Goal: Information Seeking & Learning: Learn about a topic

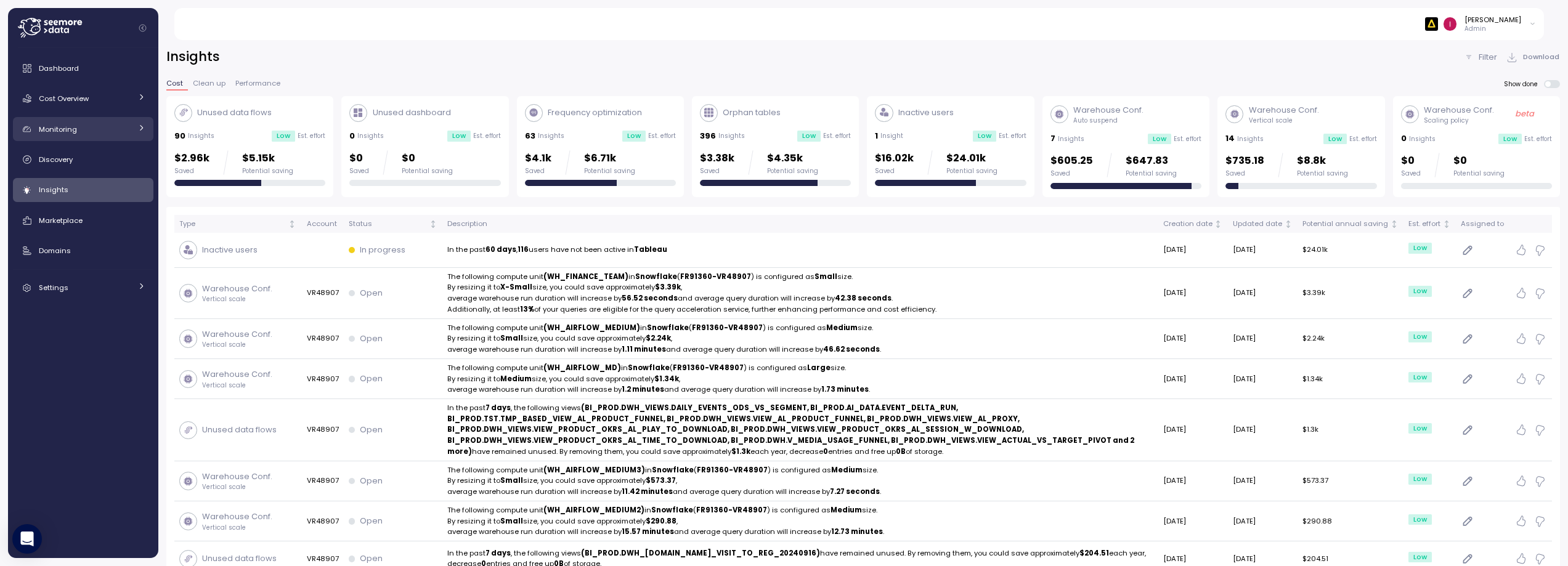
click at [73, 135] on link "Monitoring" at bounding box center [84, 129] width 141 height 25
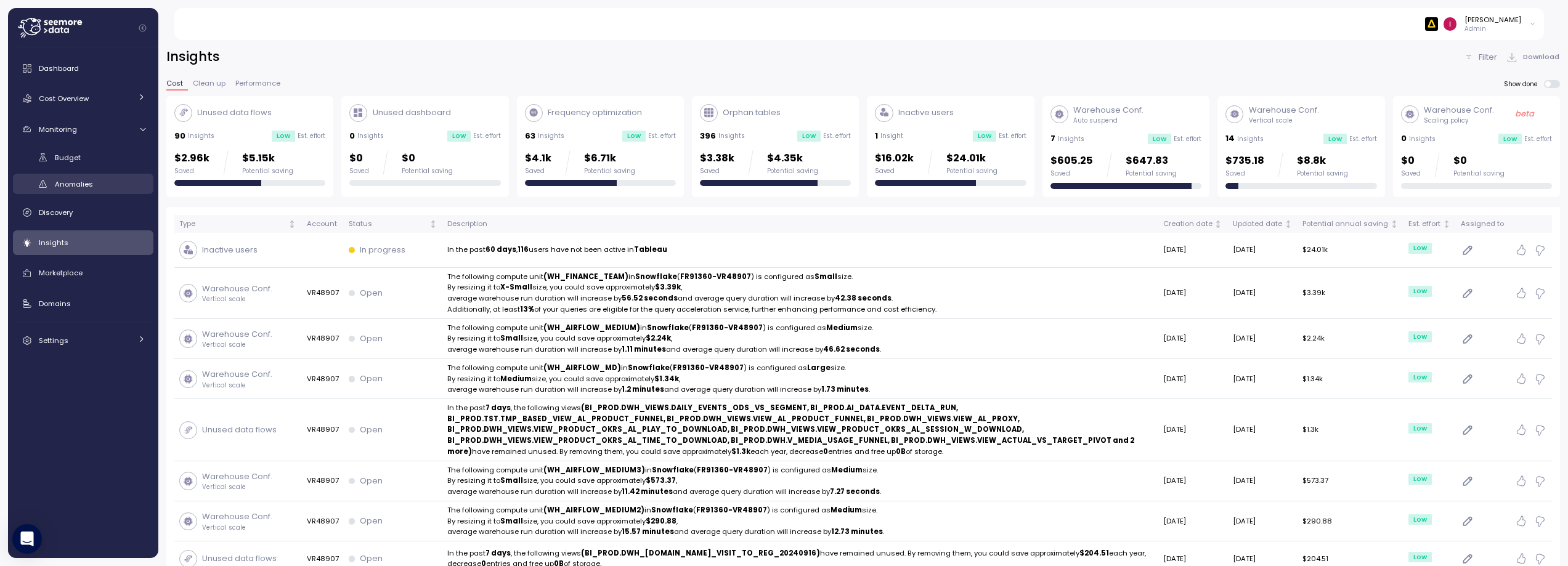
click at [78, 189] on div "Anomalies" at bounding box center [100, 184] width 90 height 12
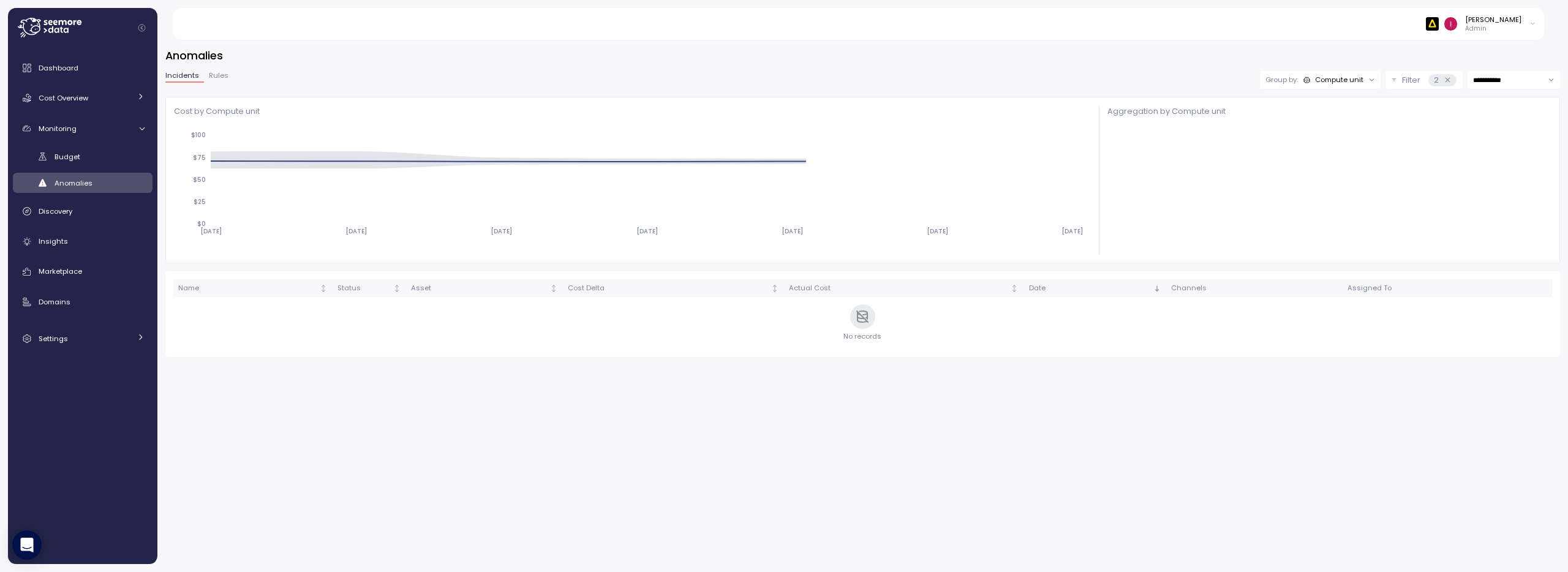
drag, startPoint x: 1347, startPoint y: 82, endPoint x: 1345, endPoint y: 76, distance: 6.3
click at [1347, 79] on div "Compute unit" at bounding box center [1339, 79] width 48 height 9
click at [1188, 37] on div "Idan Birnboim Admin" at bounding box center [865, 24] width 1357 height 32
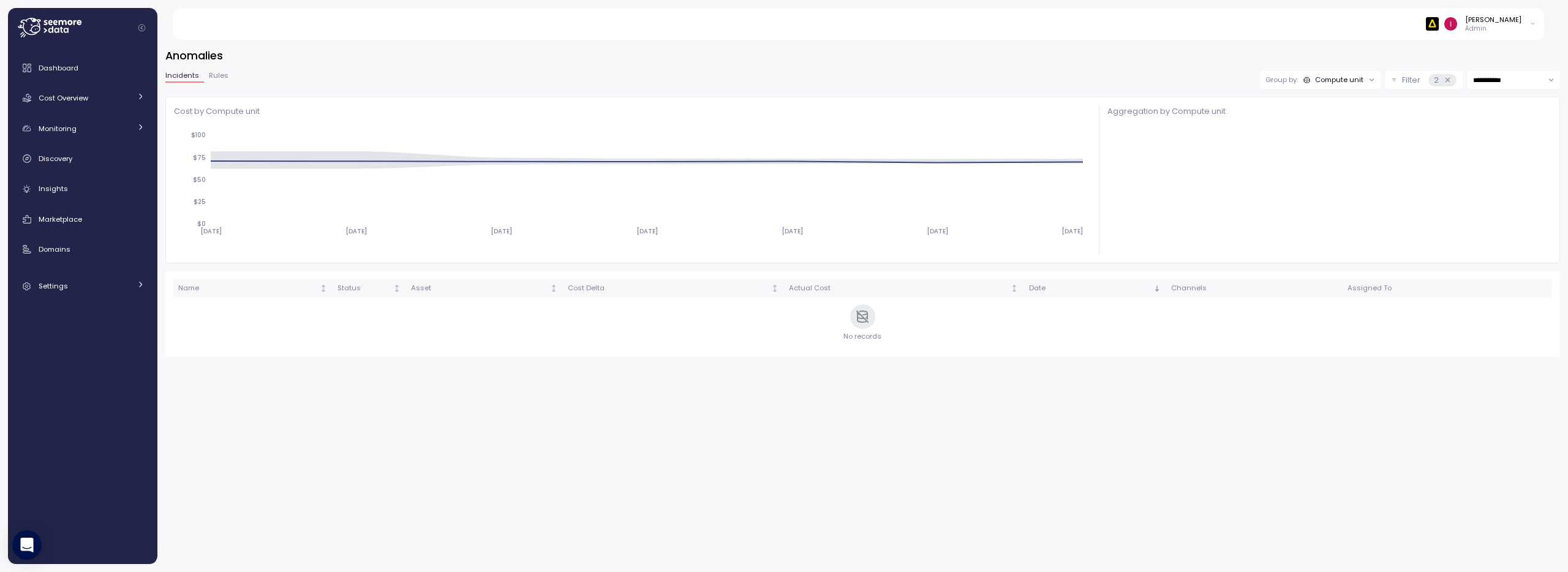
click at [1499, 80] on input "**********" at bounding box center [1514, 79] width 93 height 18
click at [1411, 79] on p "Filter" at bounding box center [1410, 79] width 18 height 12
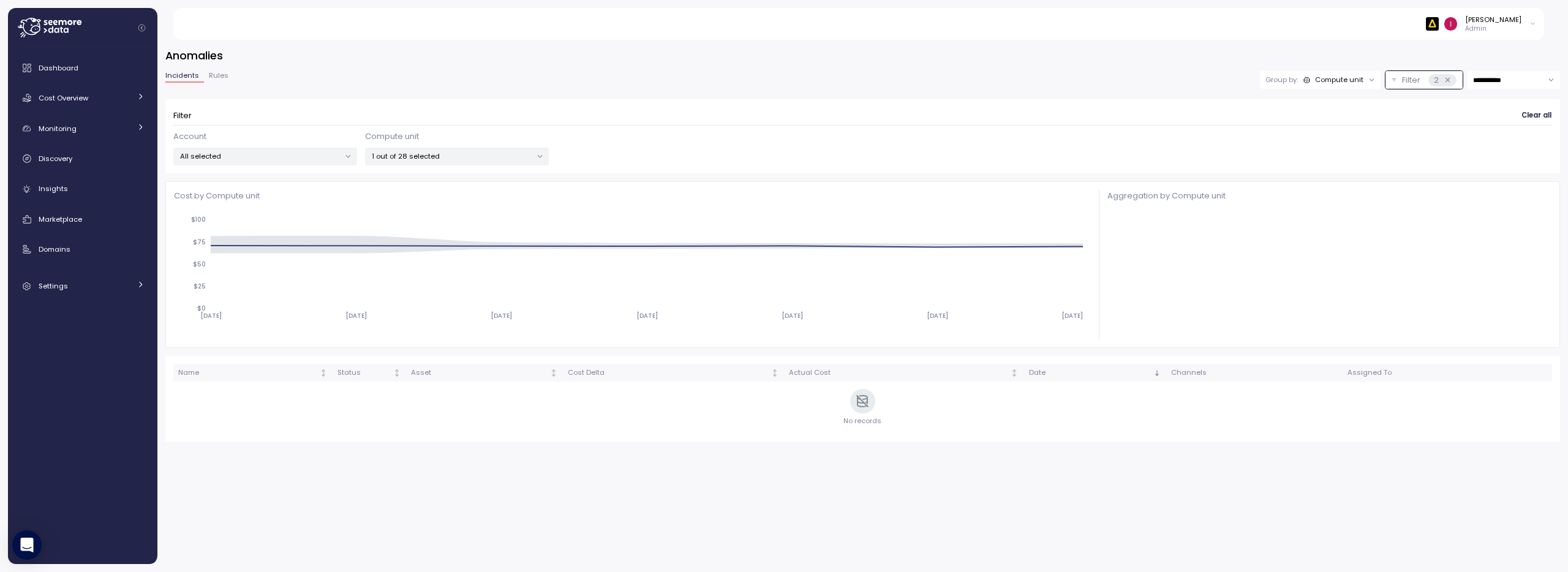
click at [1444, 79] on icon at bounding box center [1448, 79] width 8 height 8
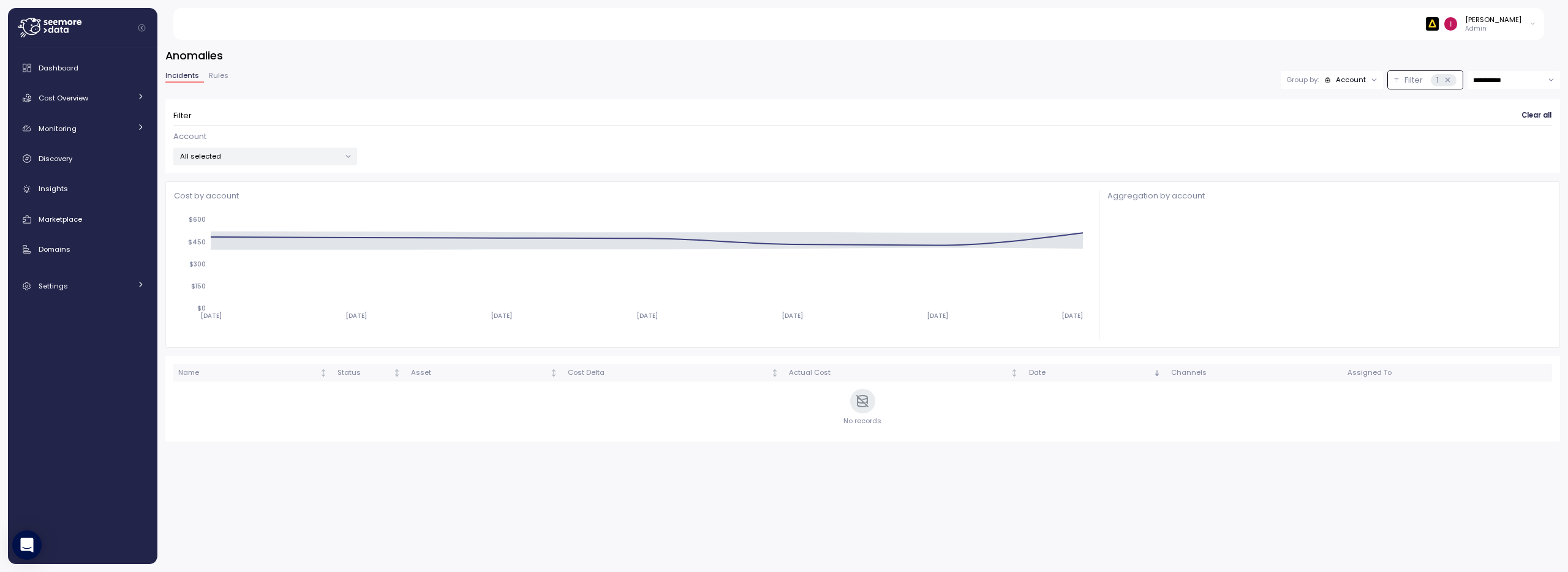
click at [1345, 78] on div "Account" at bounding box center [1351, 79] width 30 height 9
click at [1334, 130] on p "Compute unit" at bounding box center [1342, 128] width 48 height 9
